Goal: Transaction & Acquisition: Book appointment/travel/reservation

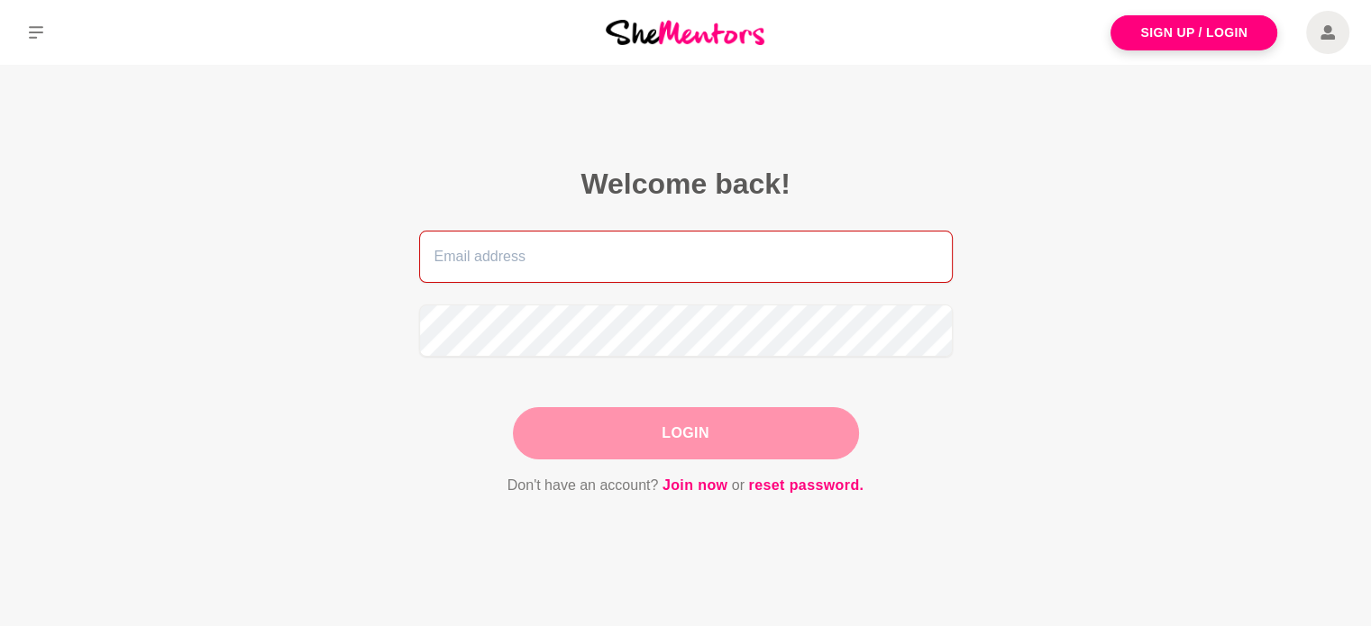
type input "[EMAIL_ADDRESS][DOMAIN_NAME]"
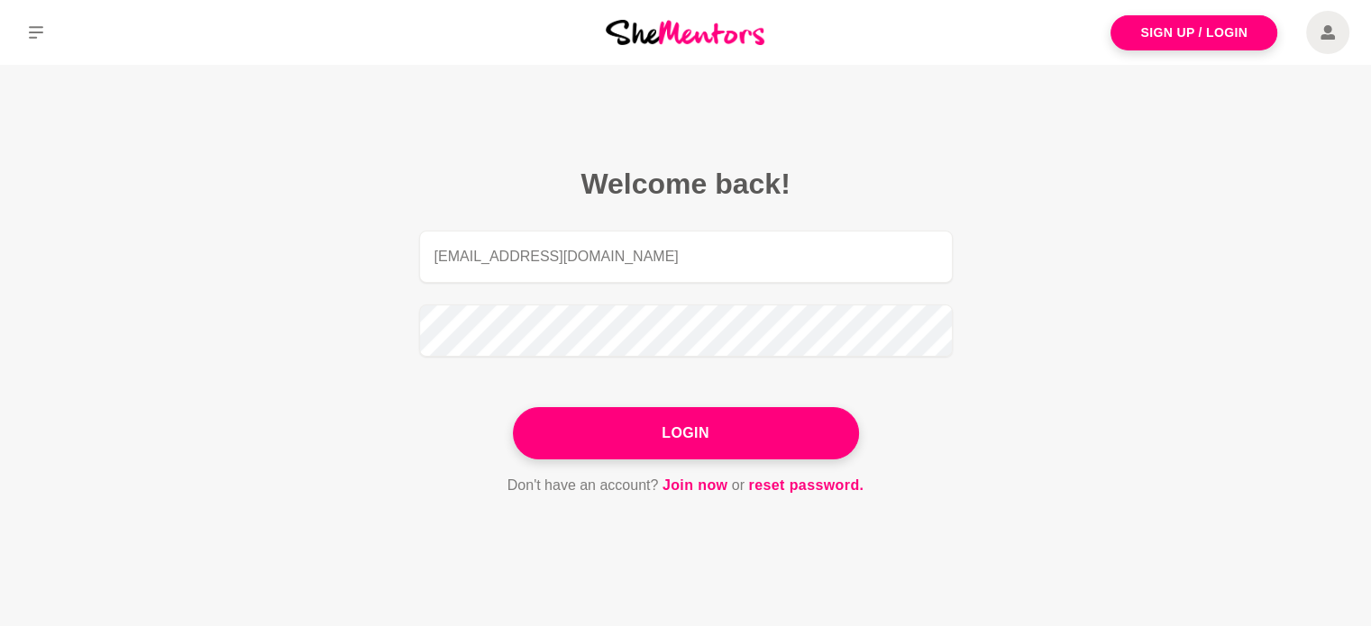
click at [718, 427] on div "Login" at bounding box center [686, 433] width 346 height 52
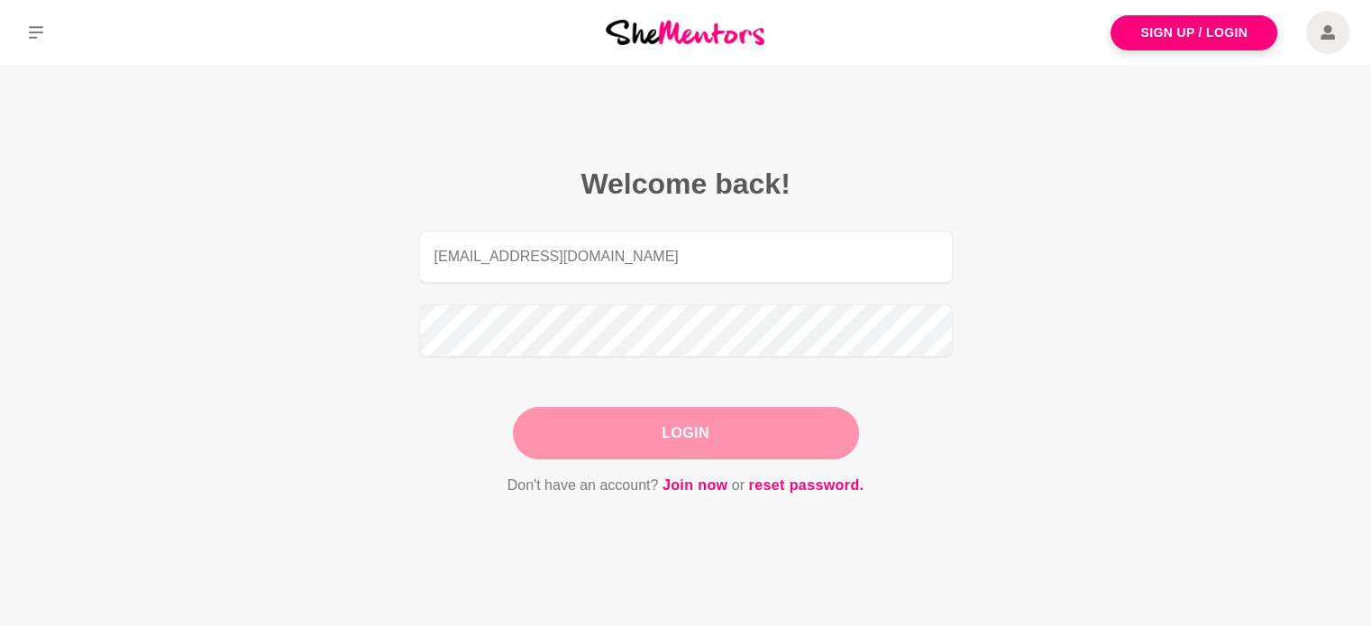
click at [683, 425] on button "Login" at bounding box center [686, 433] width 346 height 52
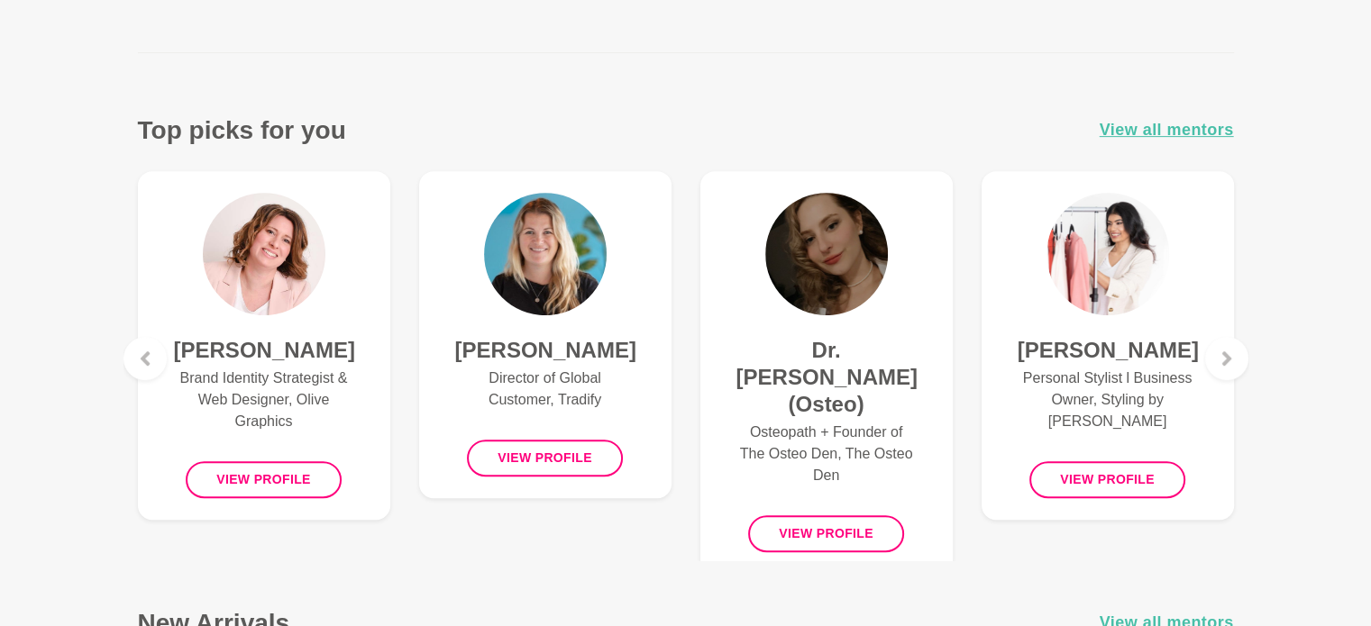
scroll to position [827, 0]
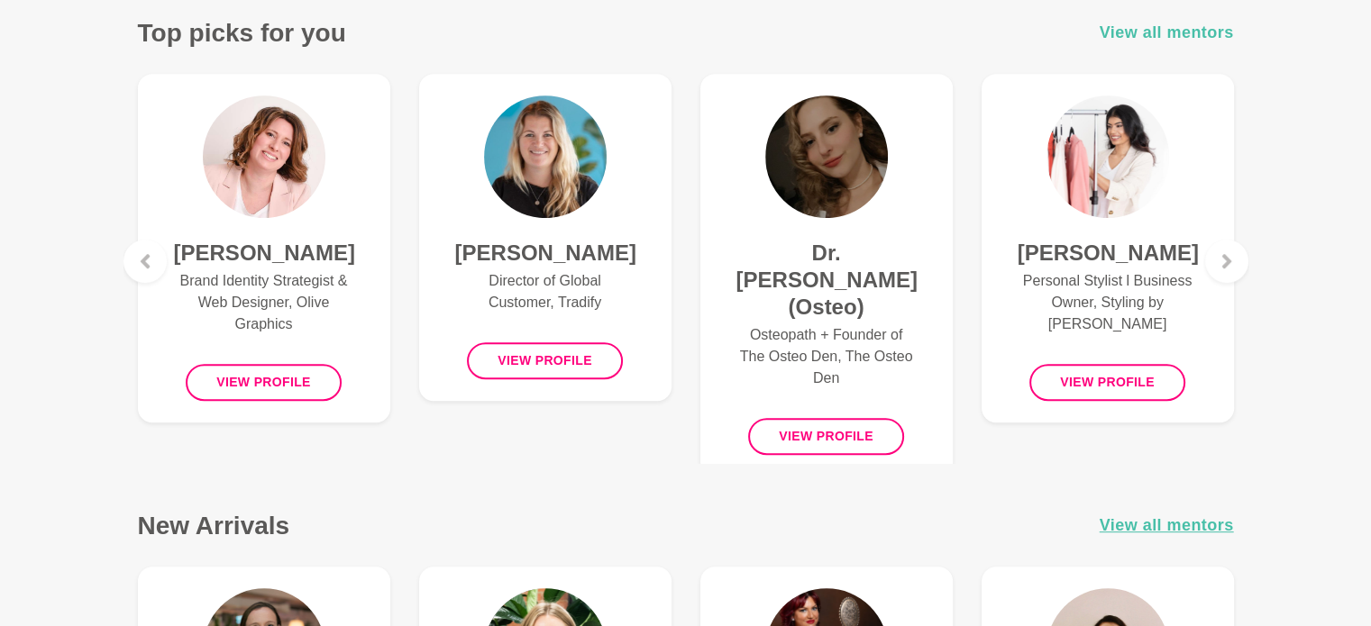
click at [1190, 40] on span "View all mentors" at bounding box center [1167, 33] width 134 height 26
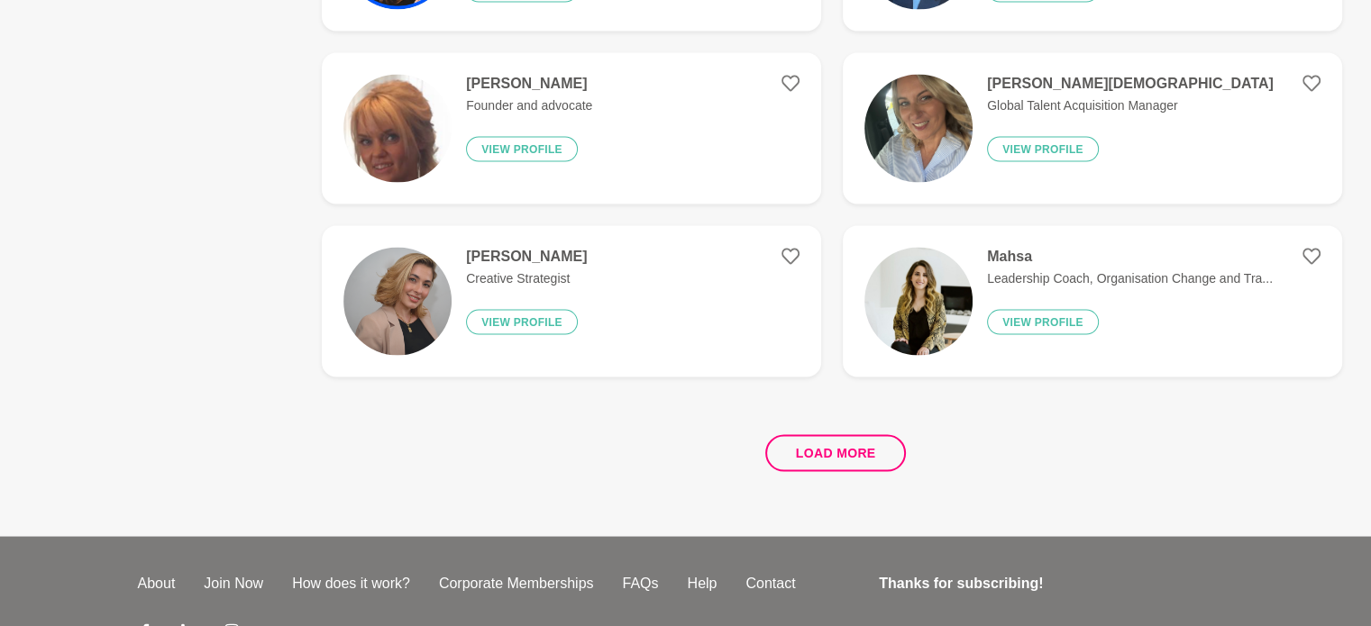
scroll to position [3360, 0]
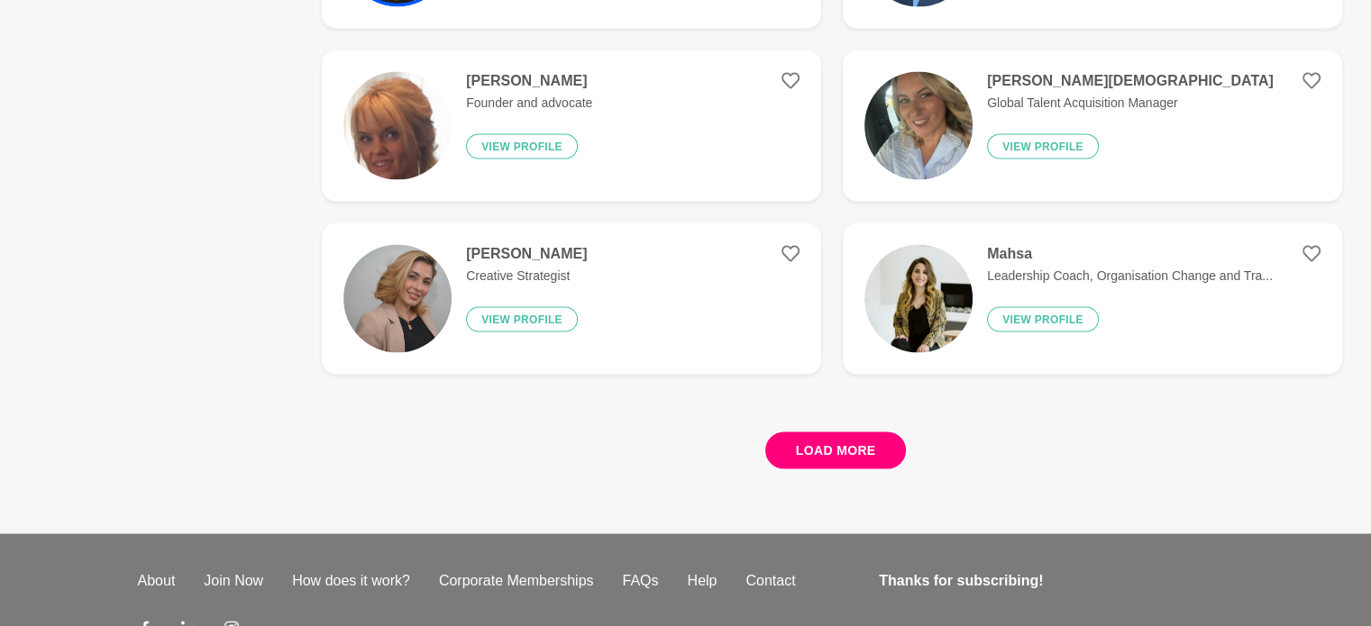
click at [884, 452] on button "Load more" at bounding box center [836, 450] width 142 height 37
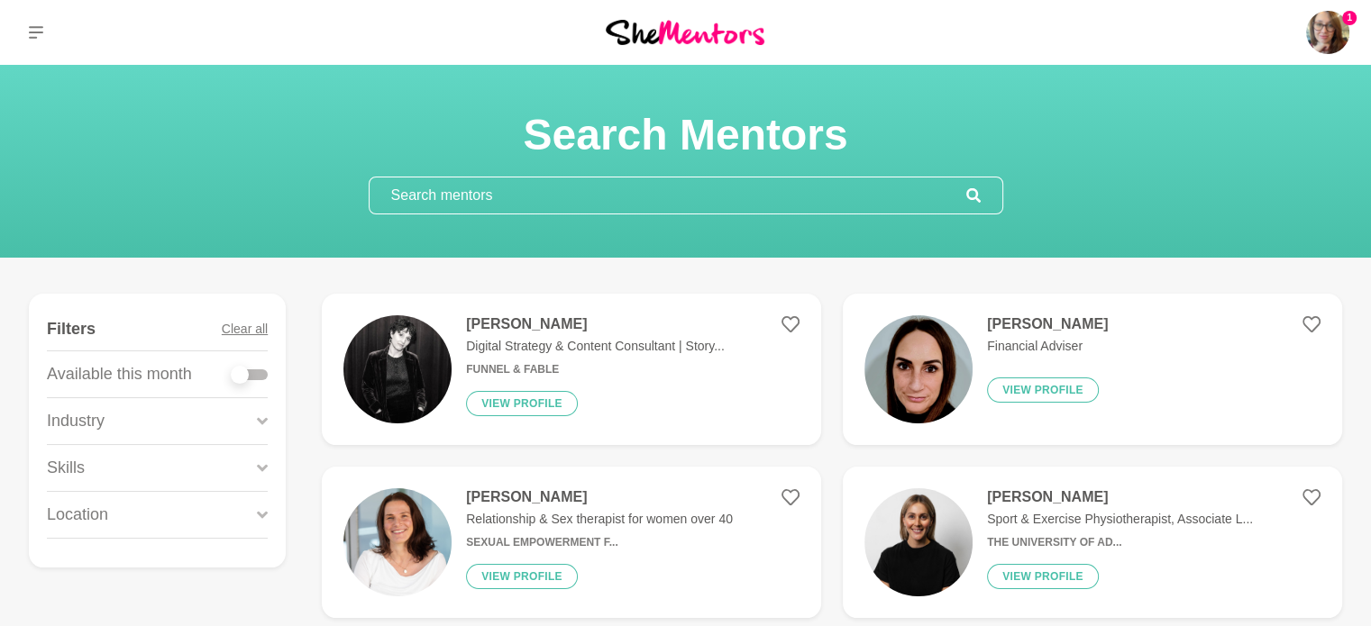
click at [501, 197] on input "text" at bounding box center [668, 196] width 597 height 36
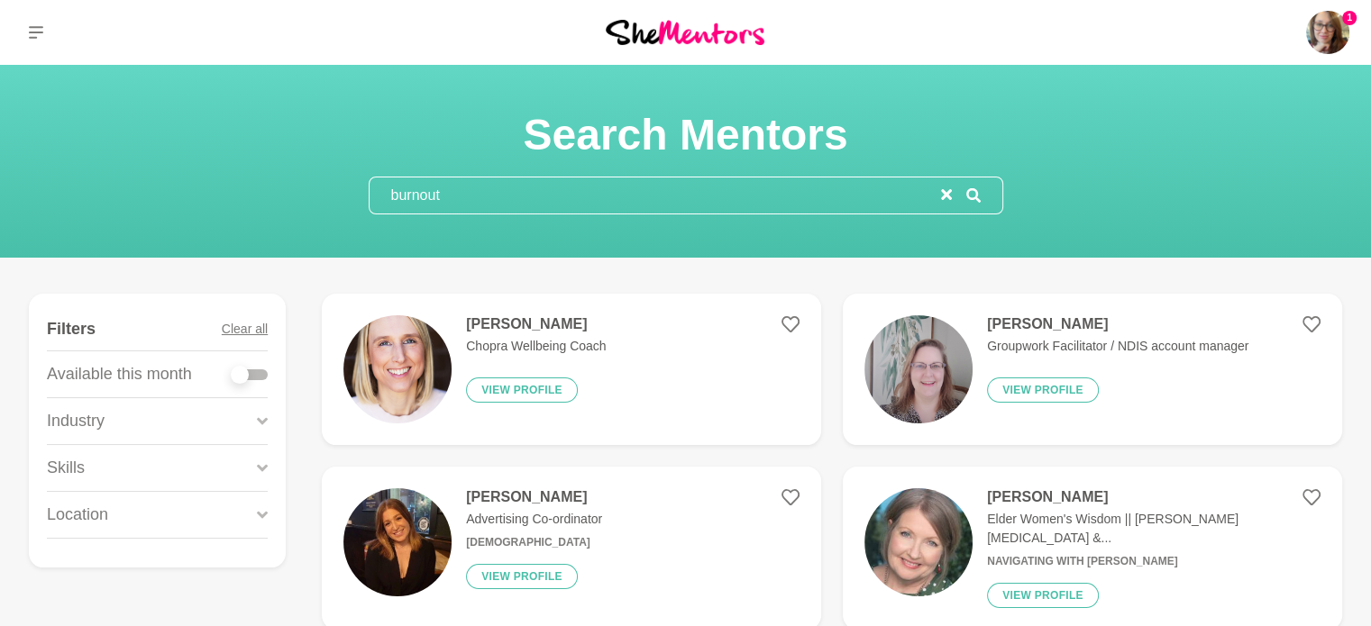
type input "burnout"
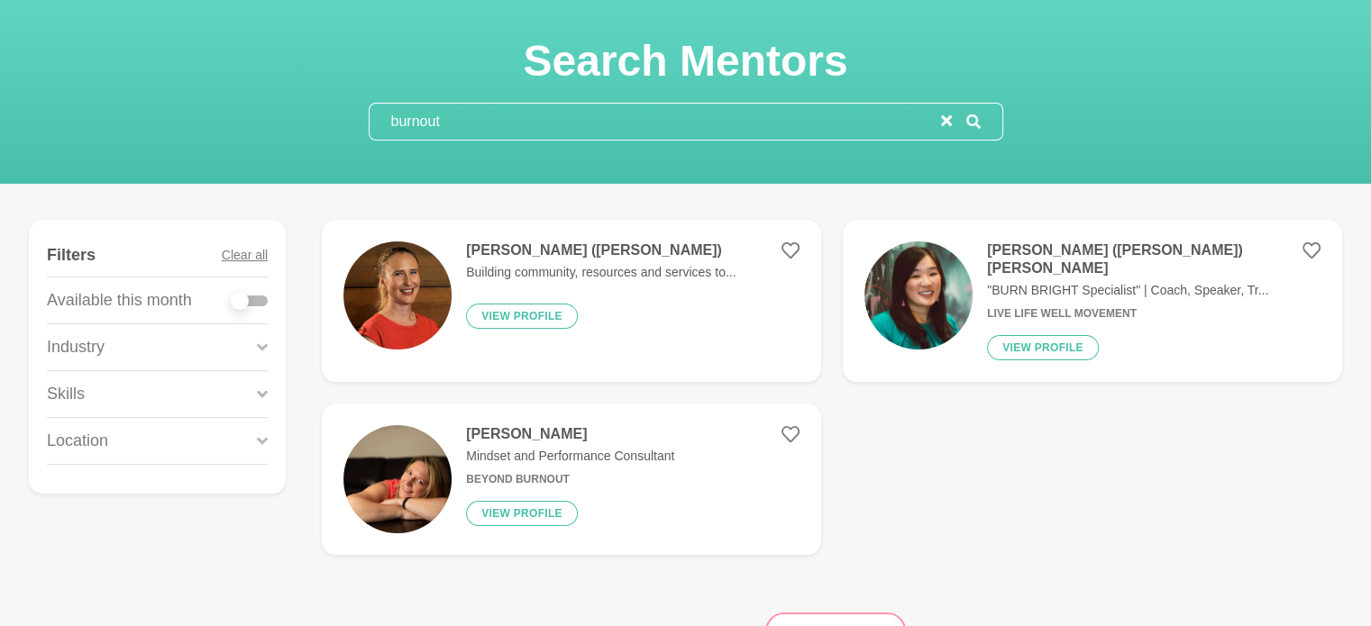
scroll to position [79, 0]
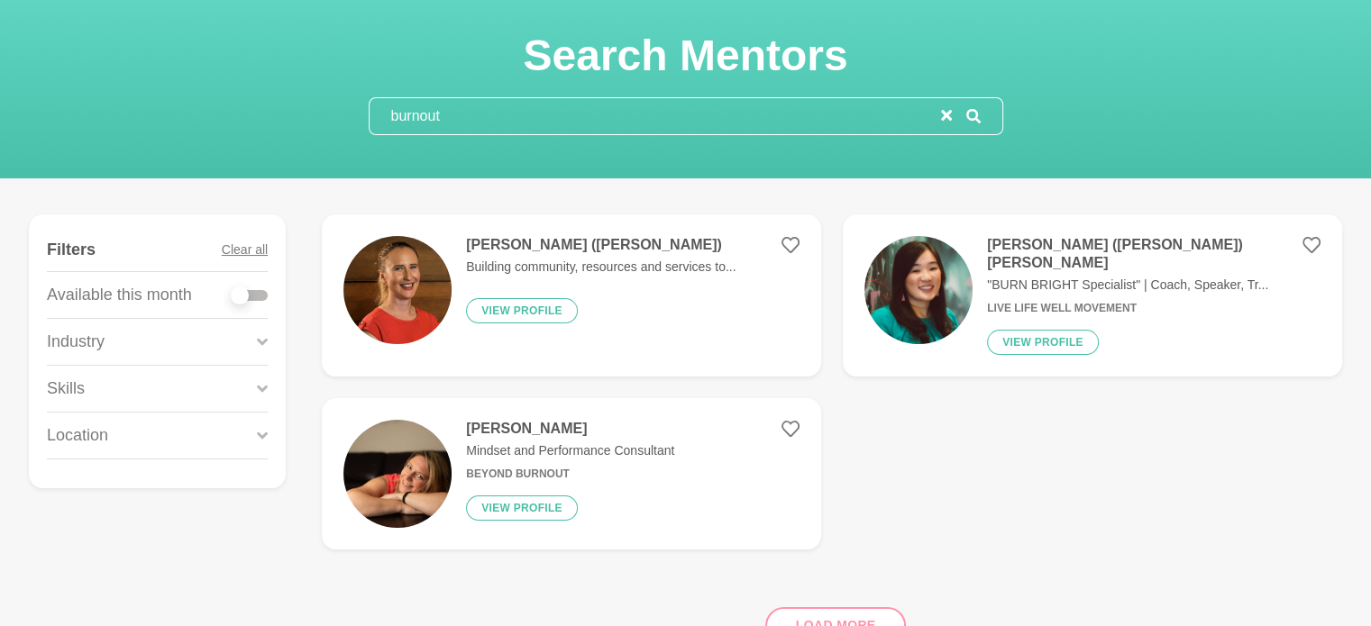
click at [516, 420] on h4 "[PERSON_NAME]" at bounding box center [570, 429] width 208 height 18
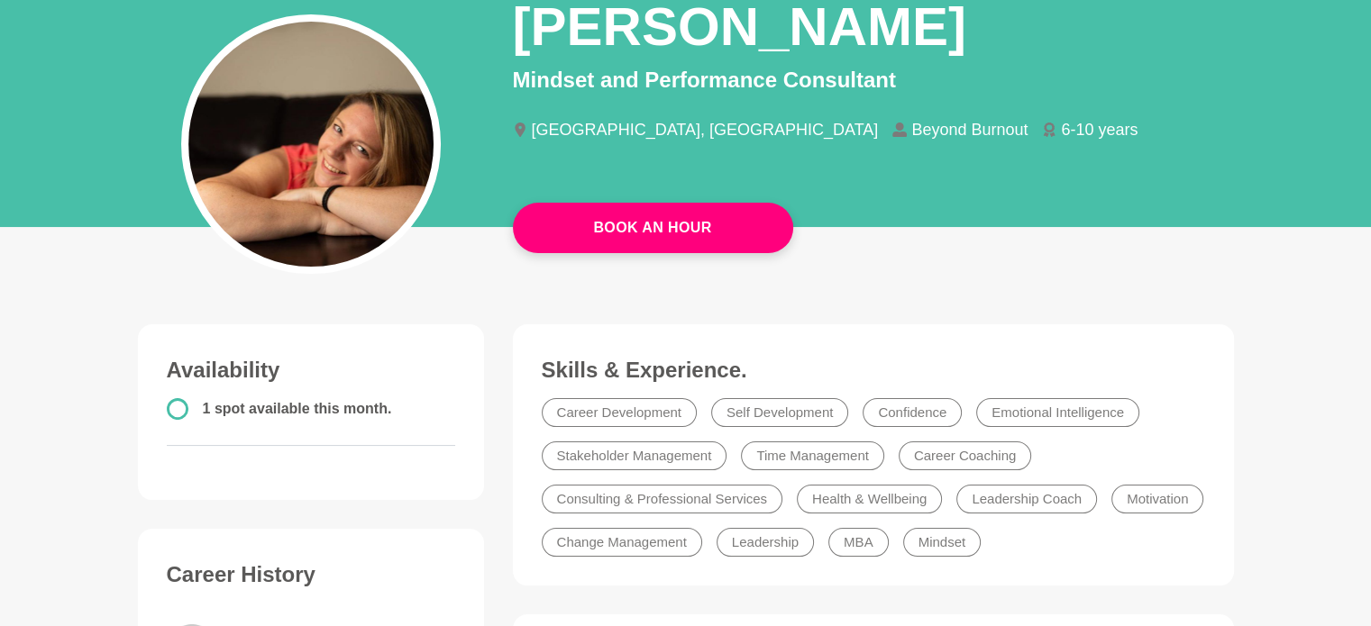
scroll to position [194, 0]
